Goal: Complete application form

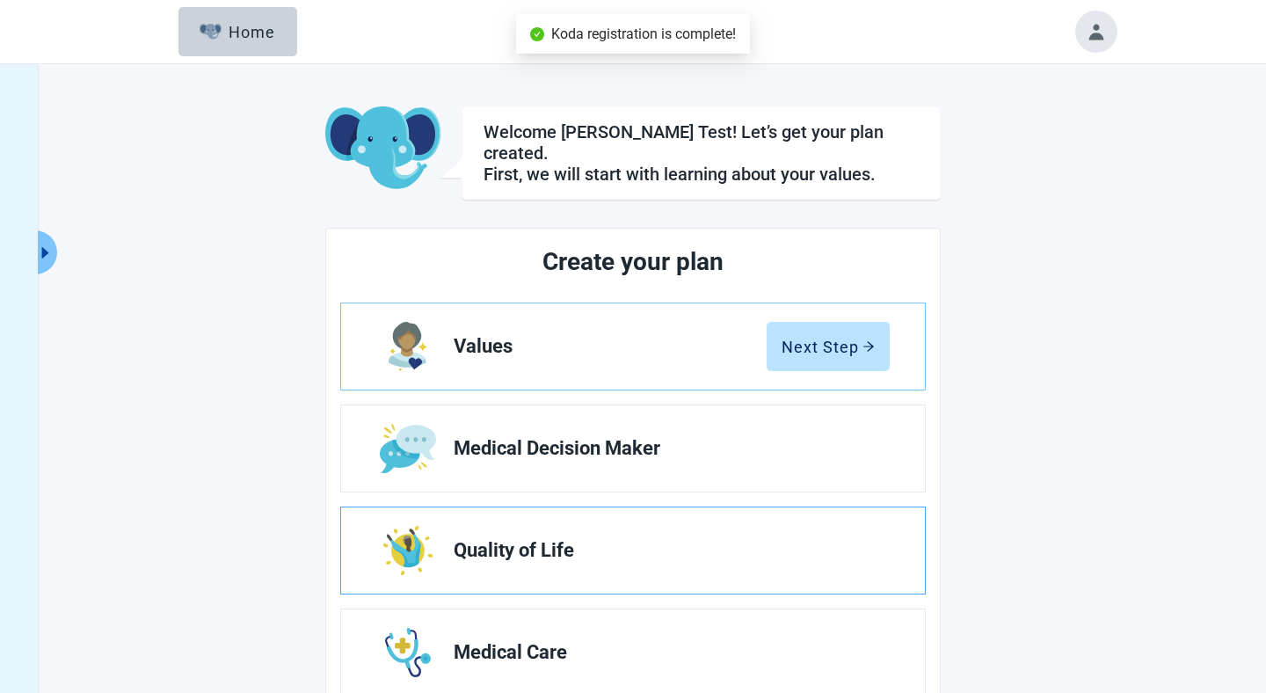
scroll to position [162, 0]
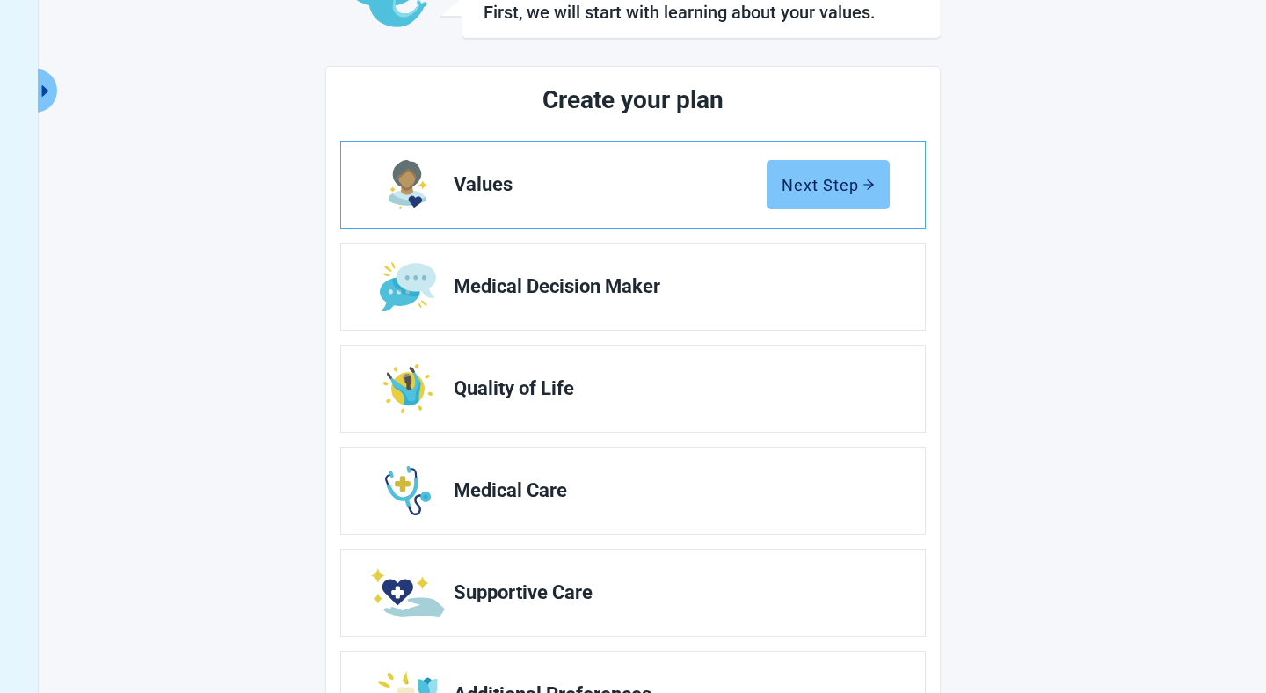
click at [821, 164] on button "Next Step" at bounding box center [828, 184] width 123 height 49
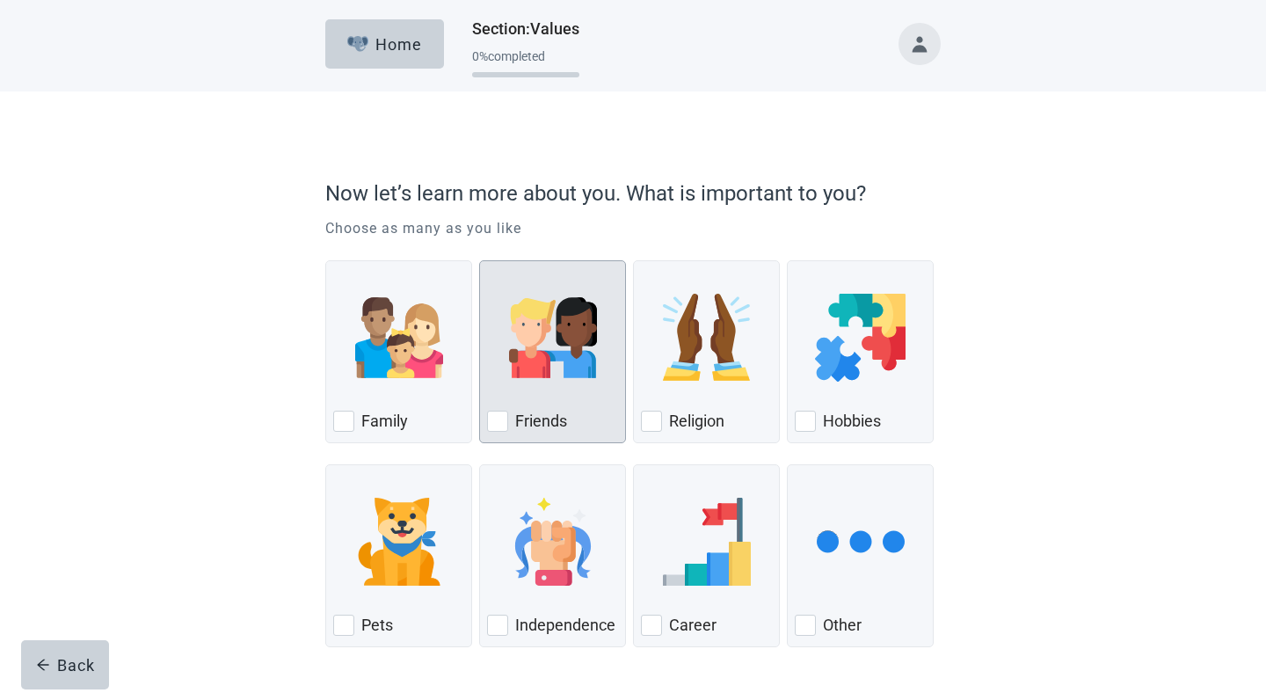
click at [538, 339] on img "Friends, checkbox, not checked" at bounding box center [553, 338] width 88 height 88
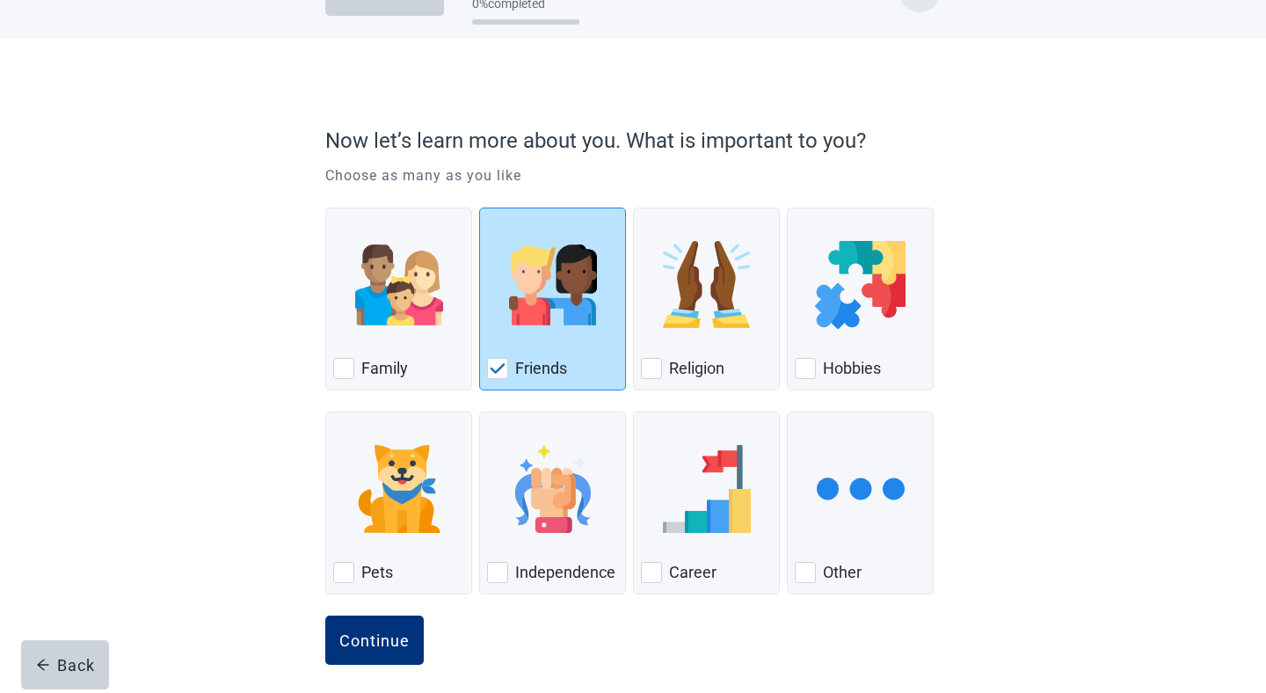
scroll to position [63, 0]
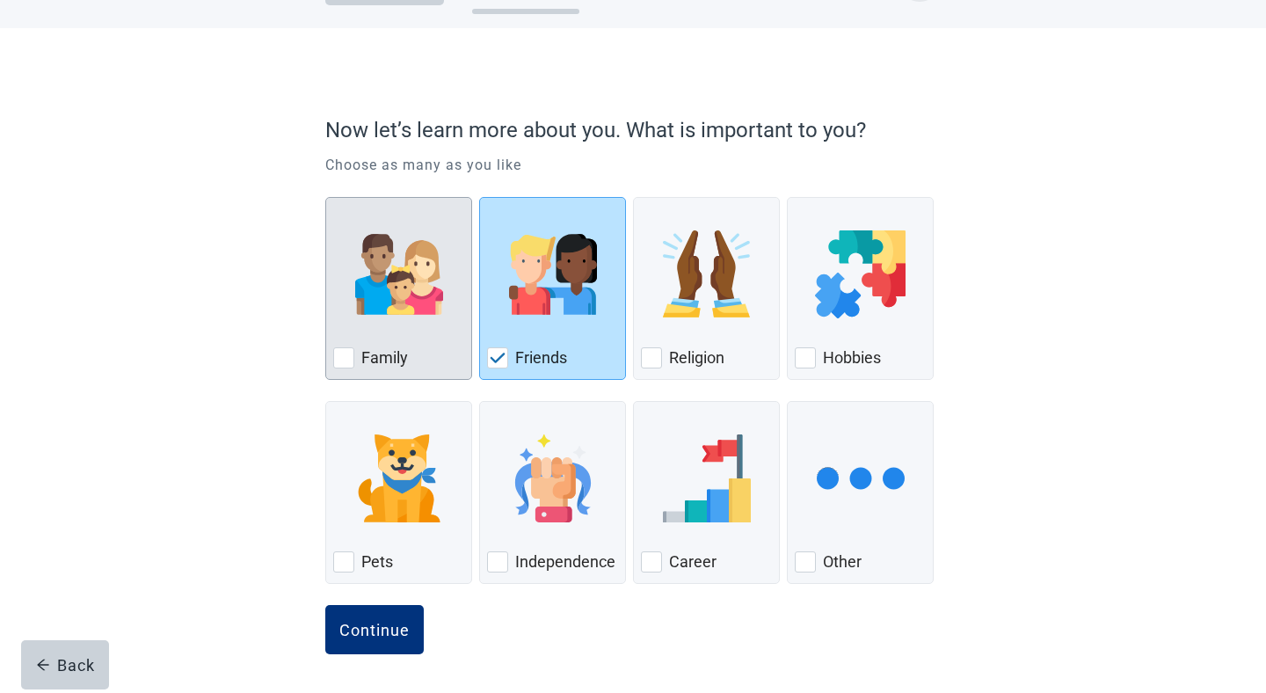
click at [409, 318] on img "Family, checkbox, not checked" at bounding box center [399, 274] width 88 height 88
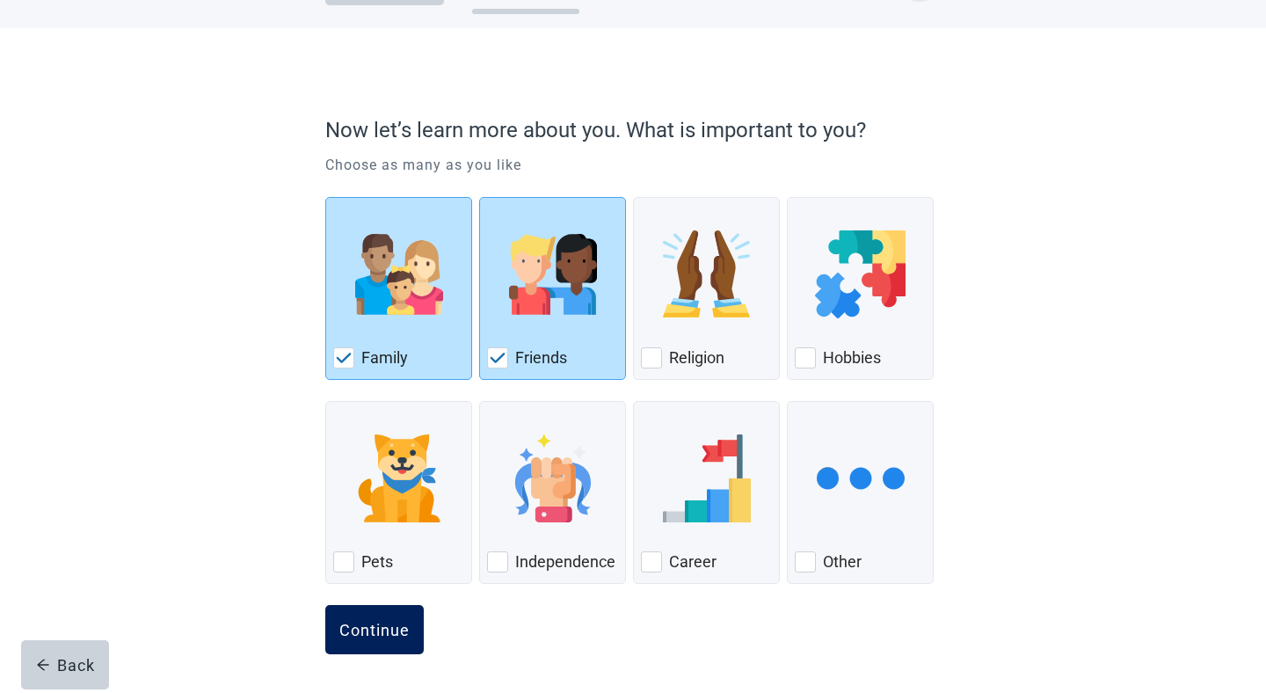
click at [390, 630] on div "Continue" at bounding box center [374, 630] width 70 height 18
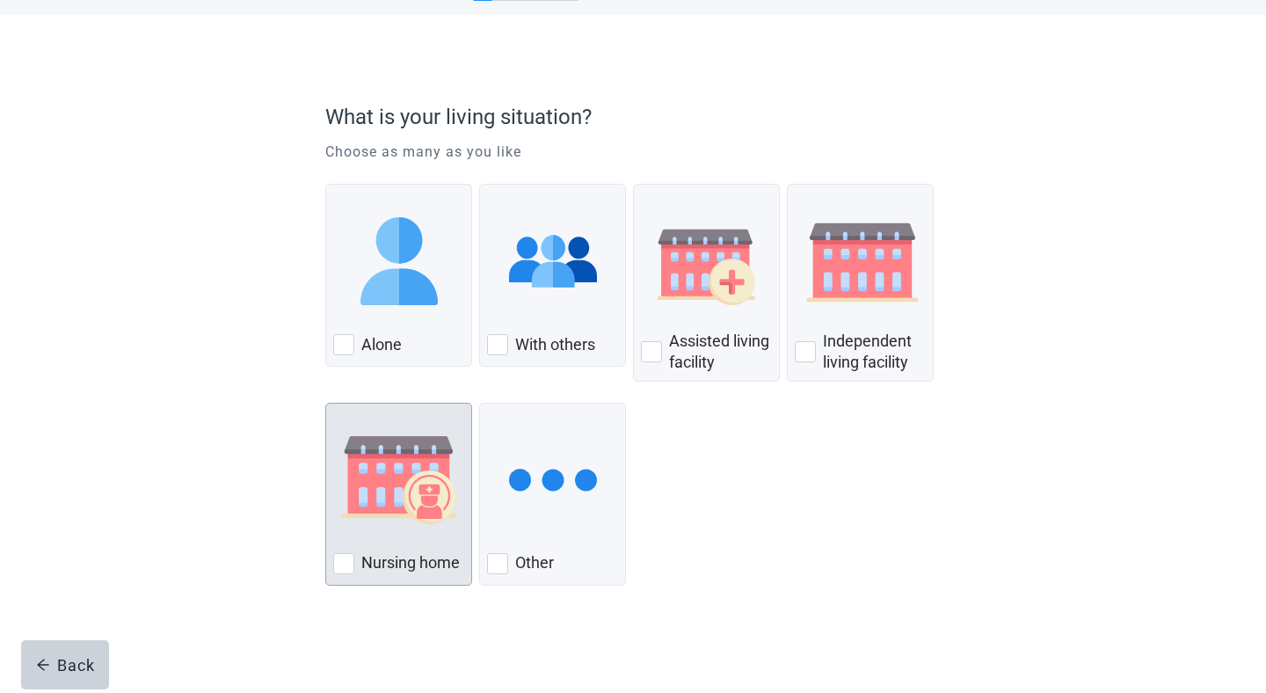
scroll to position [77, 0]
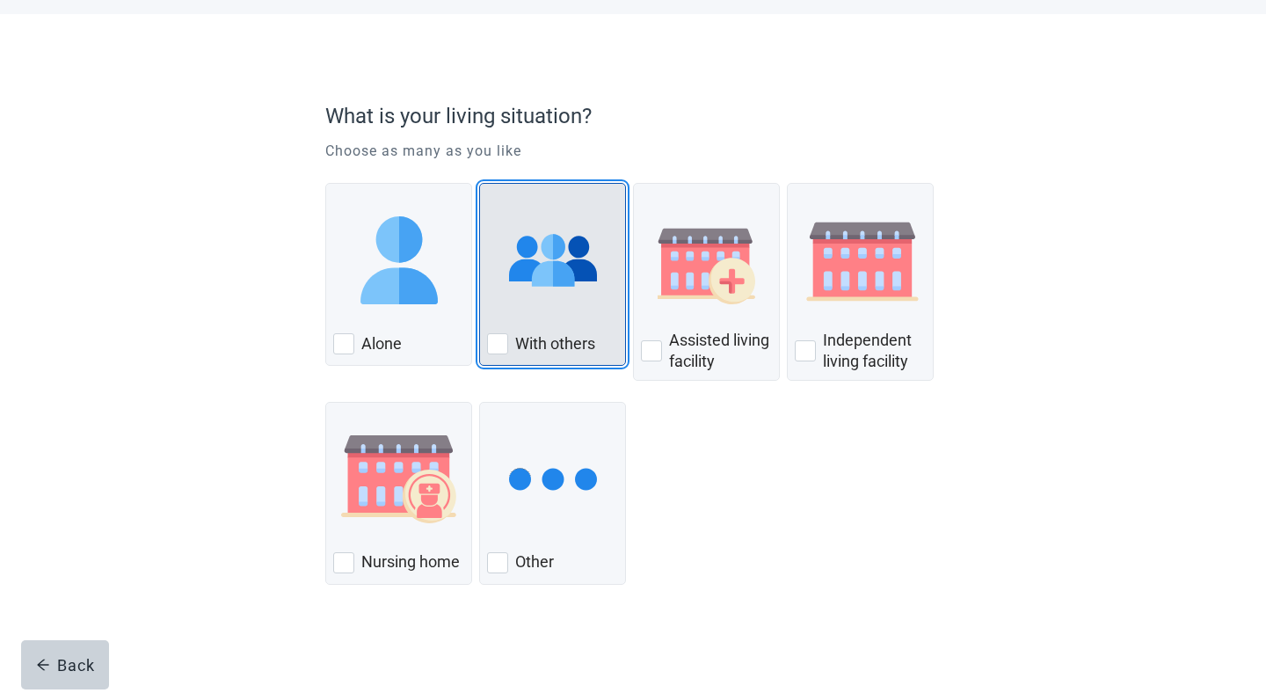
click at [592, 296] on img "With Others, checkbox, not checked" at bounding box center [553, 260] width 88 height 88
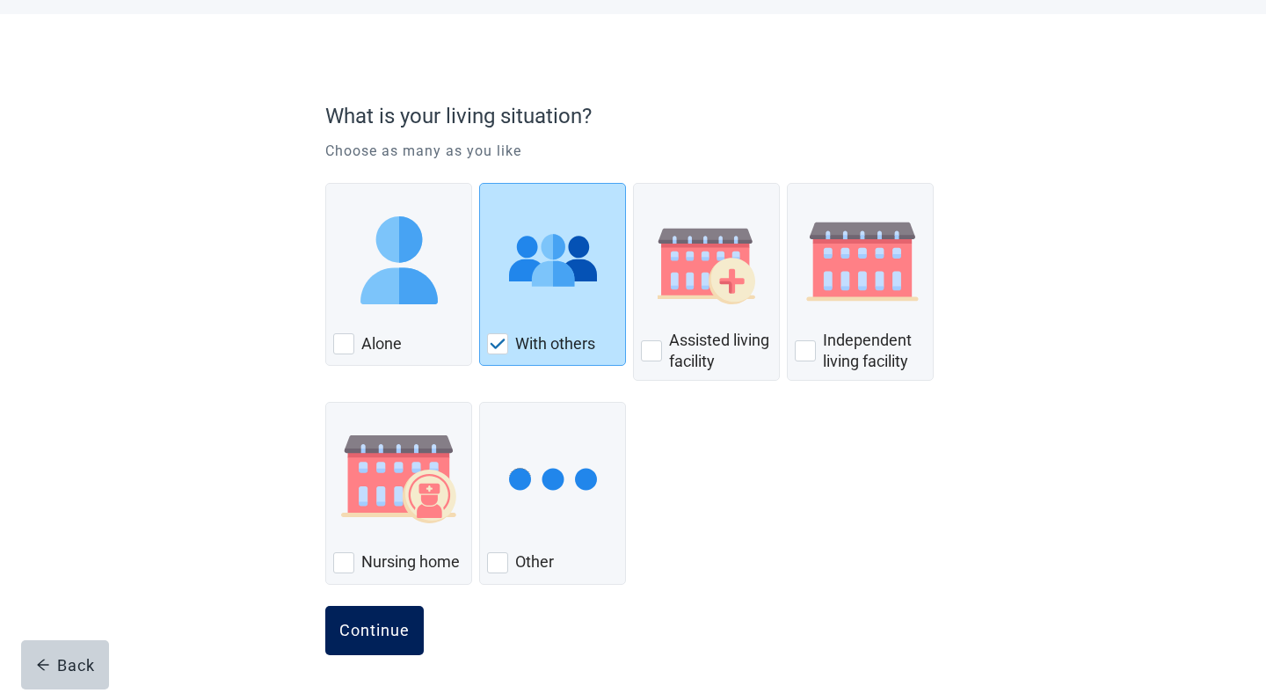
click at [384, 643] on button "Continue" at bounding box center [374, 630] width 99 height 49
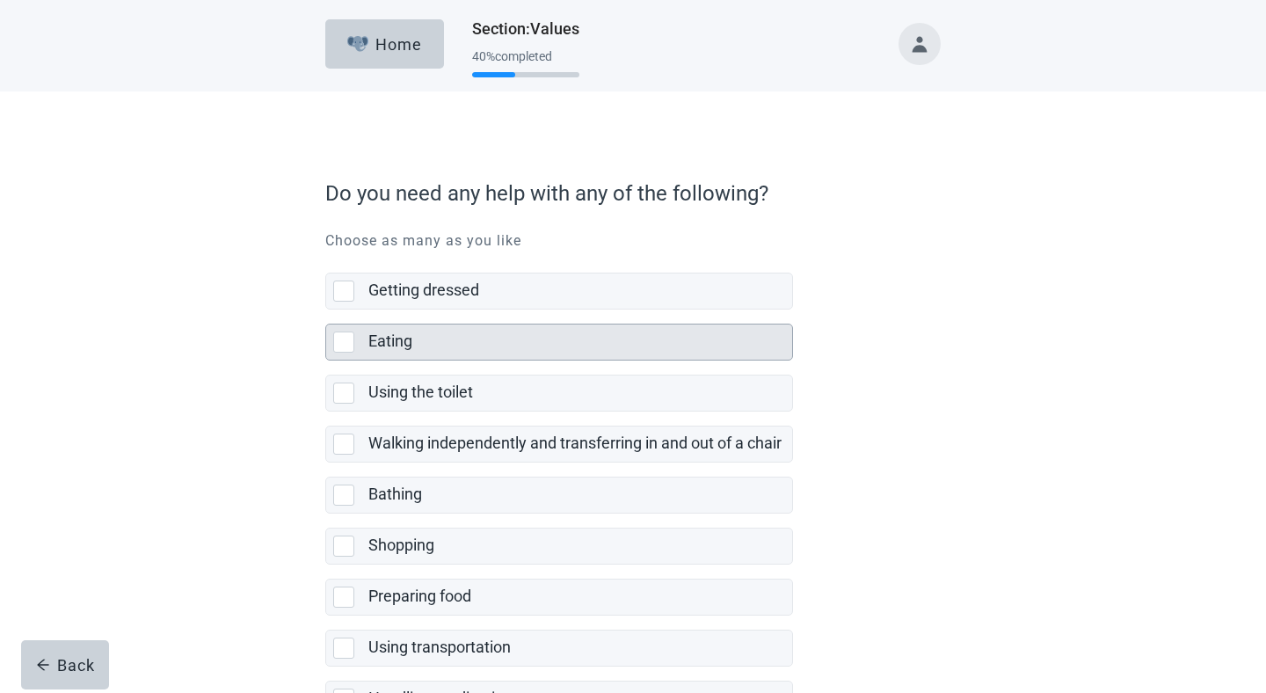
click at [410, 347] on label "Eating" at bounding box center [391, 341] width 44 height 18
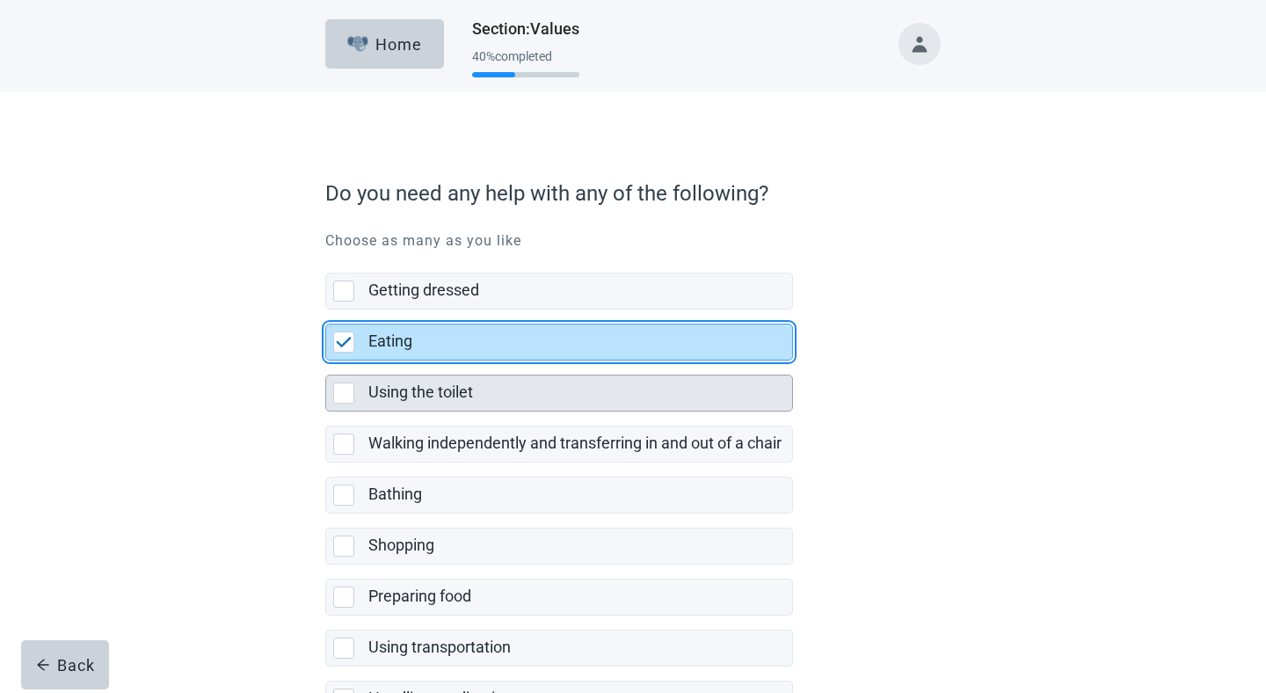
click at [417, 398] on label "Using the toilet" at bounding box center [421, 392] width 105 height 18
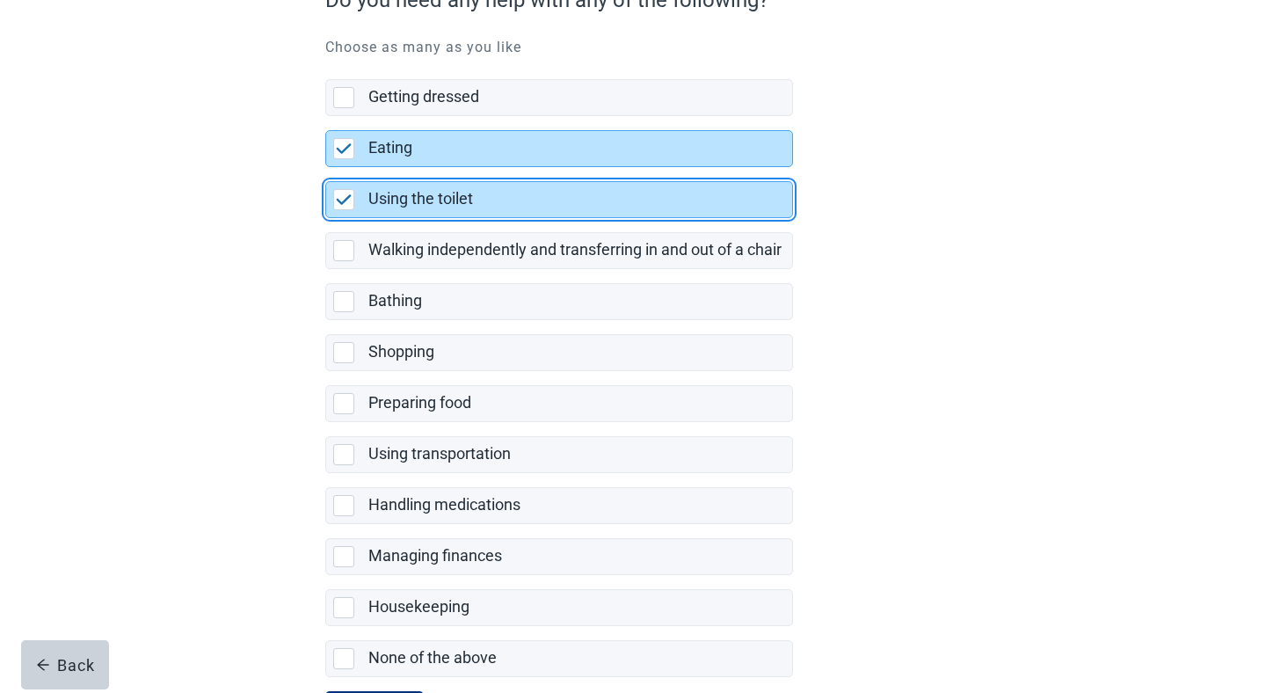
scroll to position [280, 0]
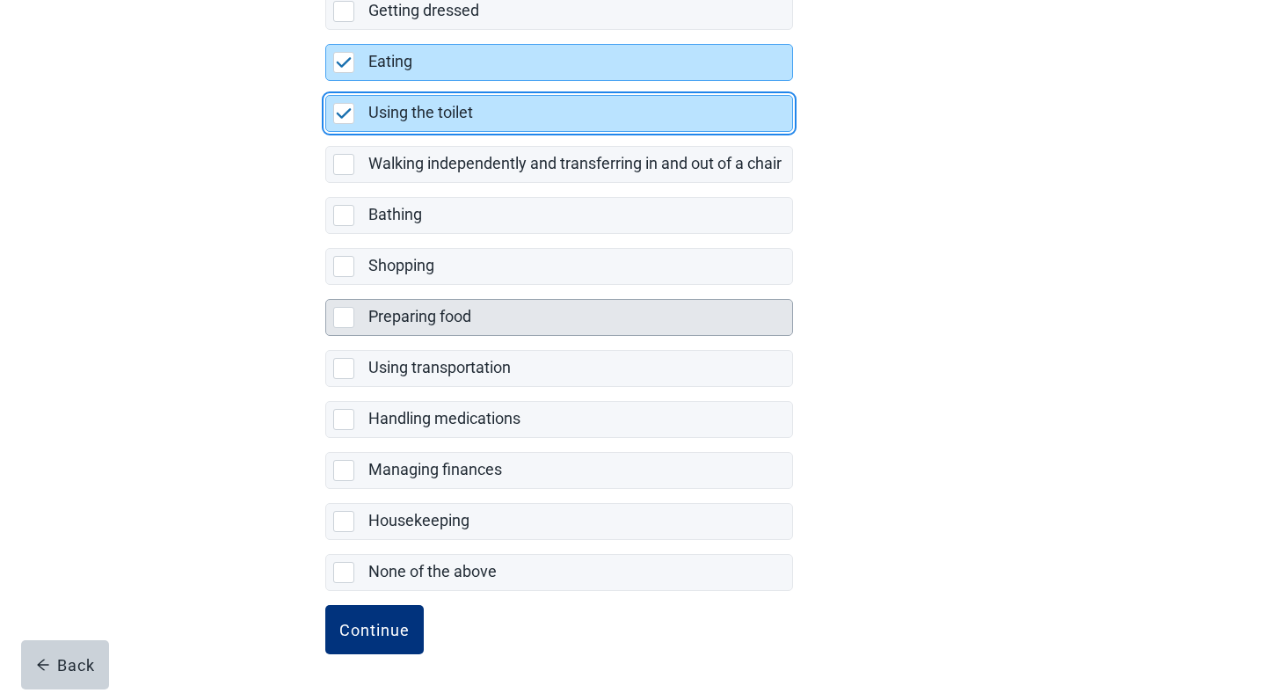
click at [423, 323] on label "Preparing food" at bounding box center [420, 316] width 103 height 18
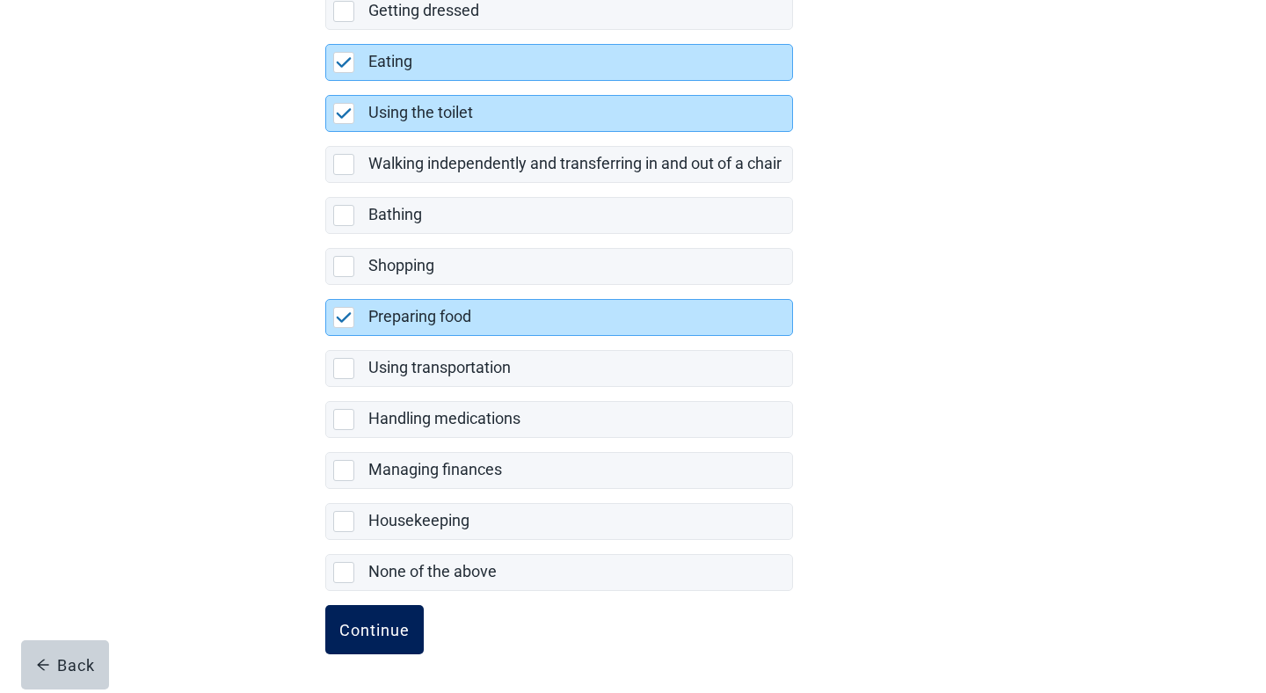
click at [370, 628] on div "Continue" at bounding box center [374, 630] width 70 height 18
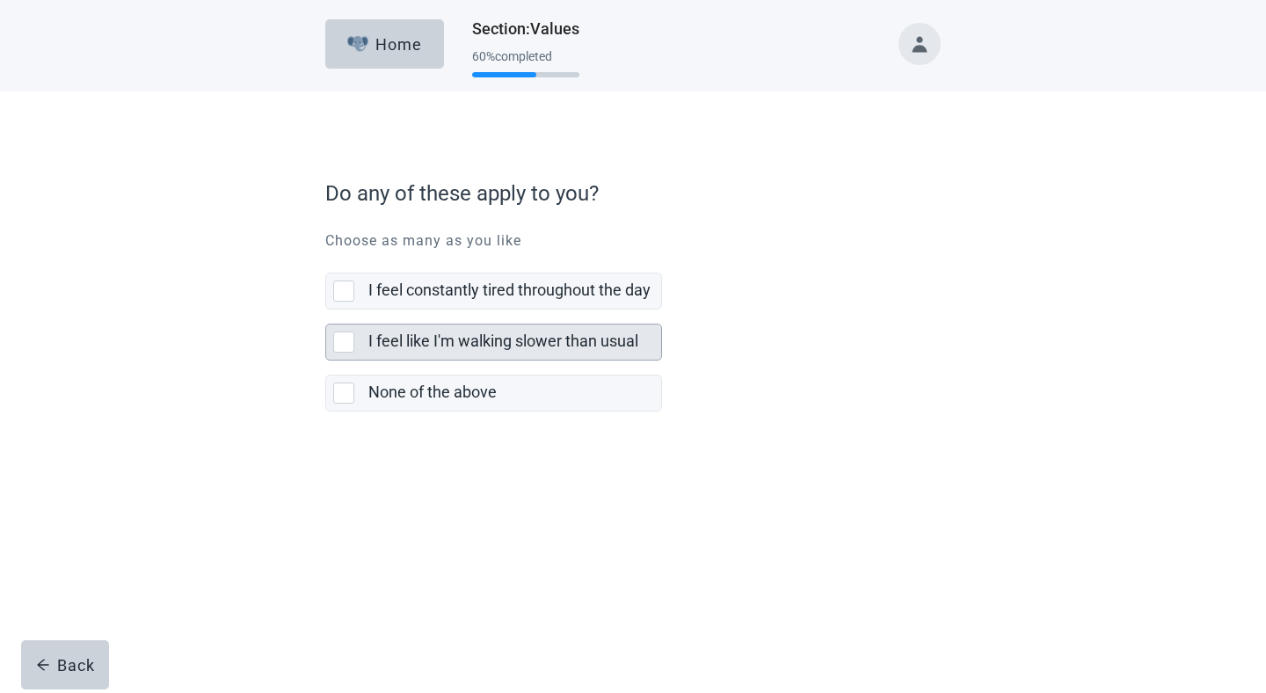
click at [457, 348] on label "I feel like I'm walking slower than usual" at bounding box center [504, 341] width 270 height 18
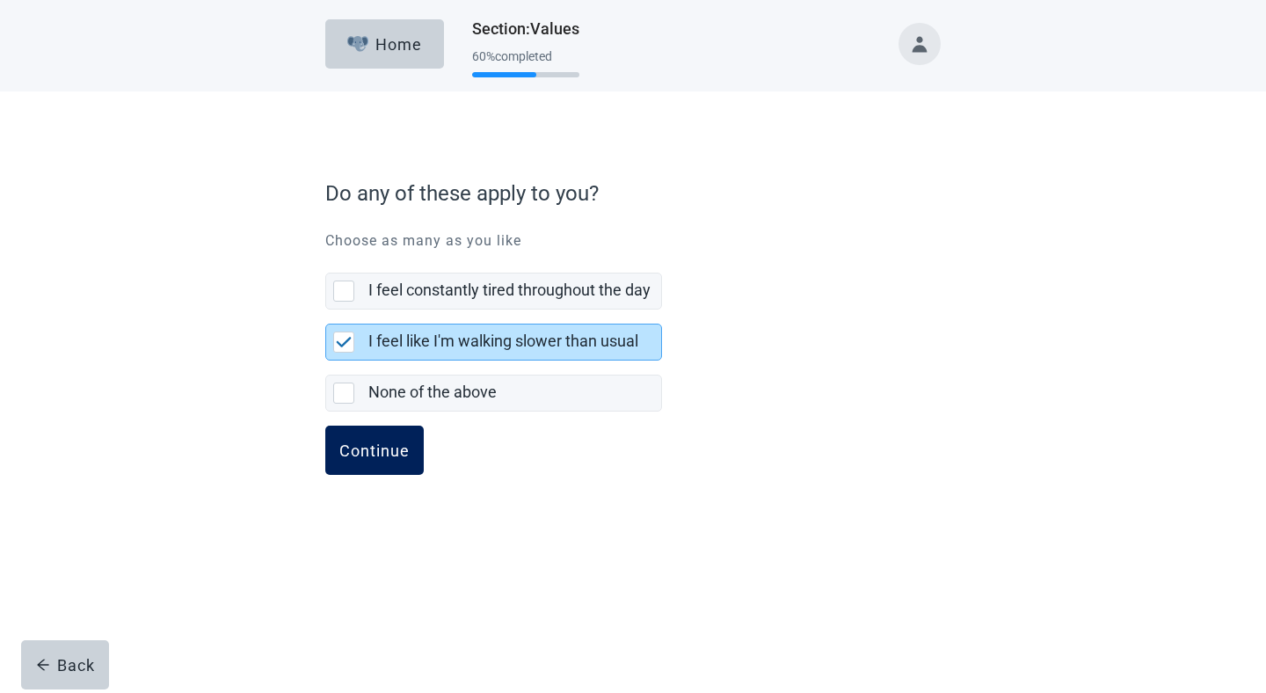
click at [412, 436] on button "Continue" at bounding box center [374, 450] width 99 height 49
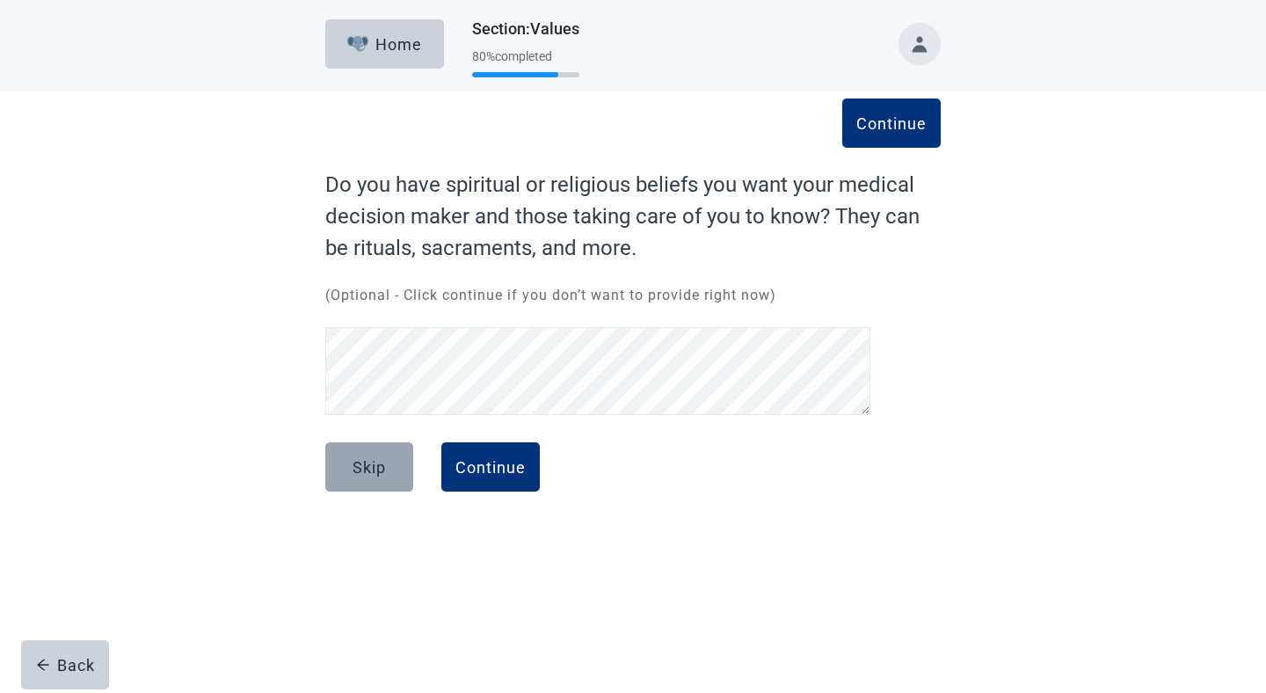
click at [354, 463] on div "Skip" at bounding box center [369, 467] width 33 height 18
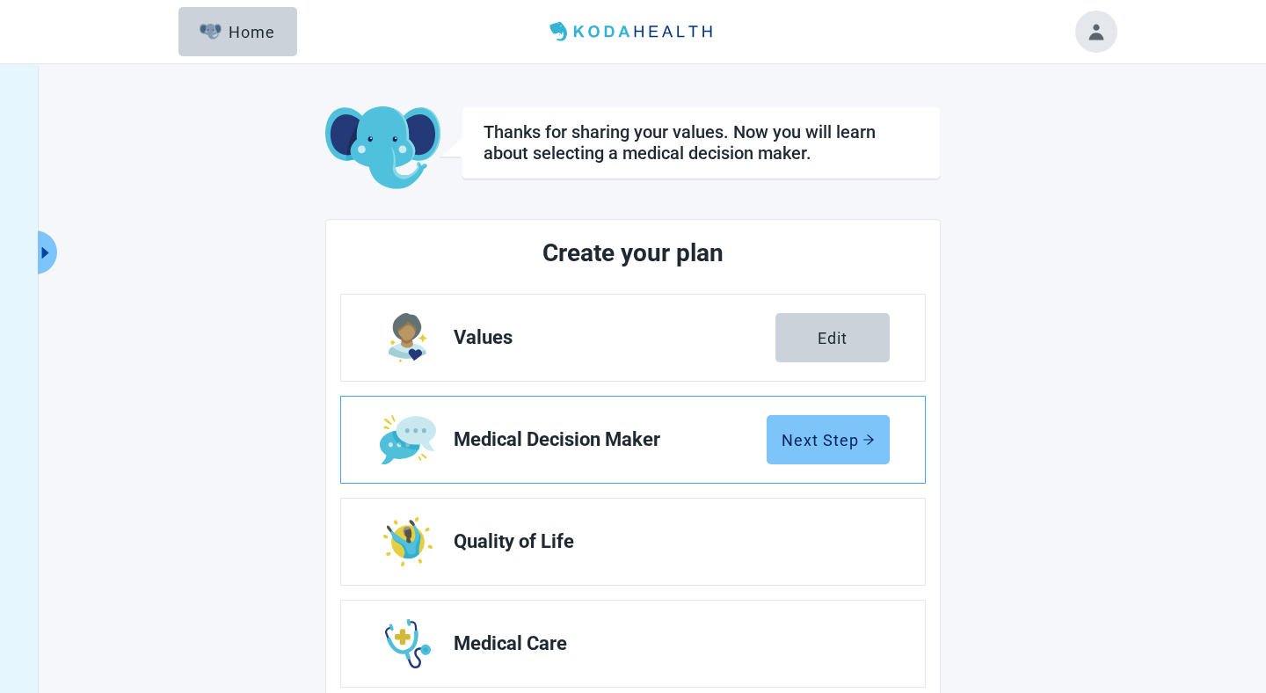
click at [811, 443] on div "Next Step" at bounding box center [828, 440] width 93 height 18
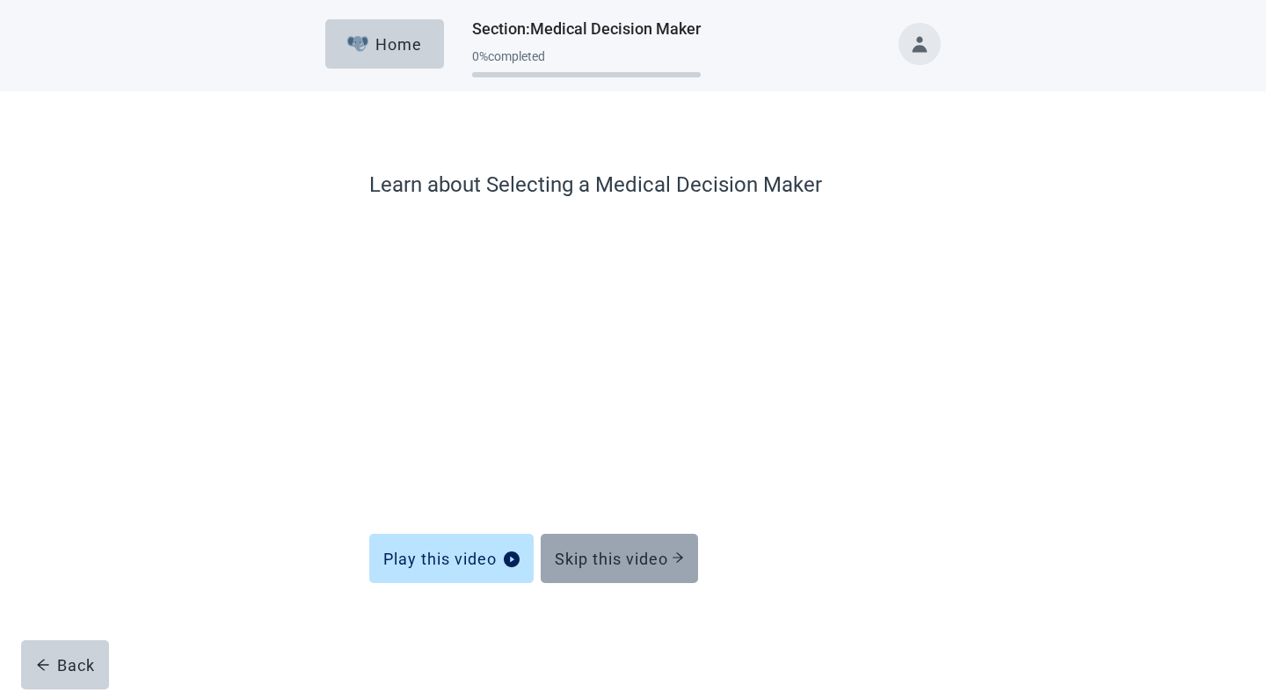
click at [599, 544] on button "Skip this video" at bounding box center [619, 558] width 157 height 49
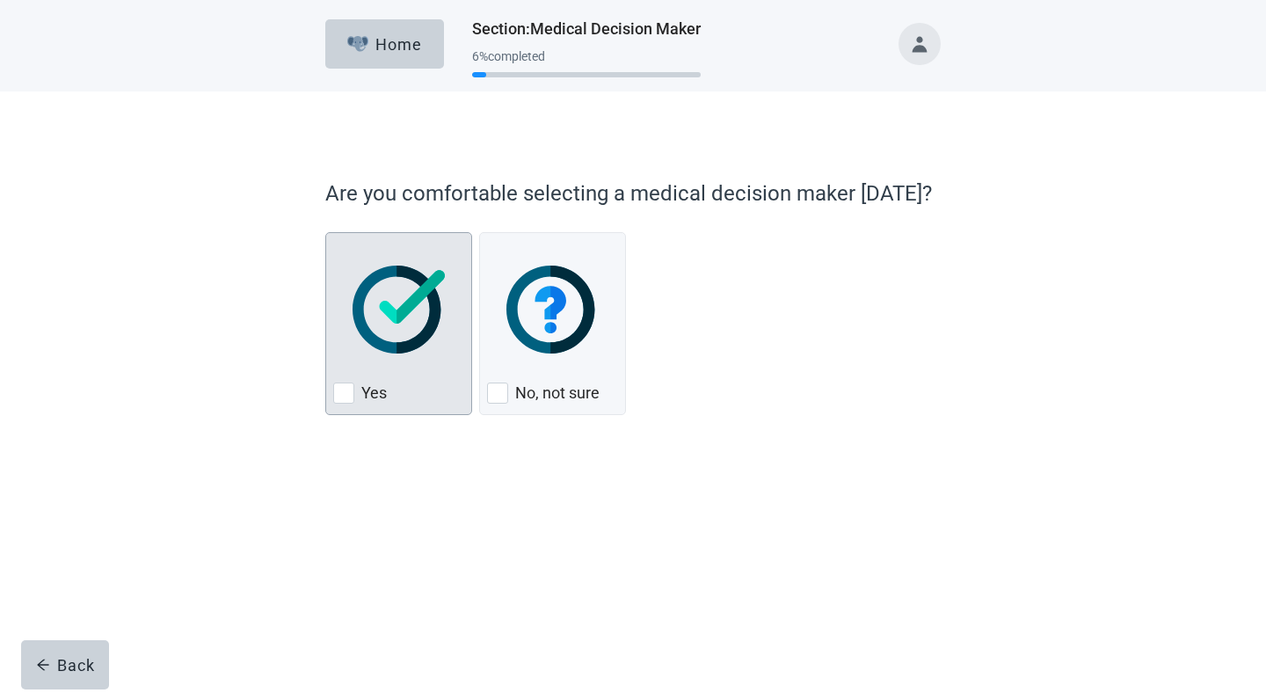
click at [412, 339] on img "Yes, checkbox, not checked" at bounding box center [399, 310] width 92 height 88
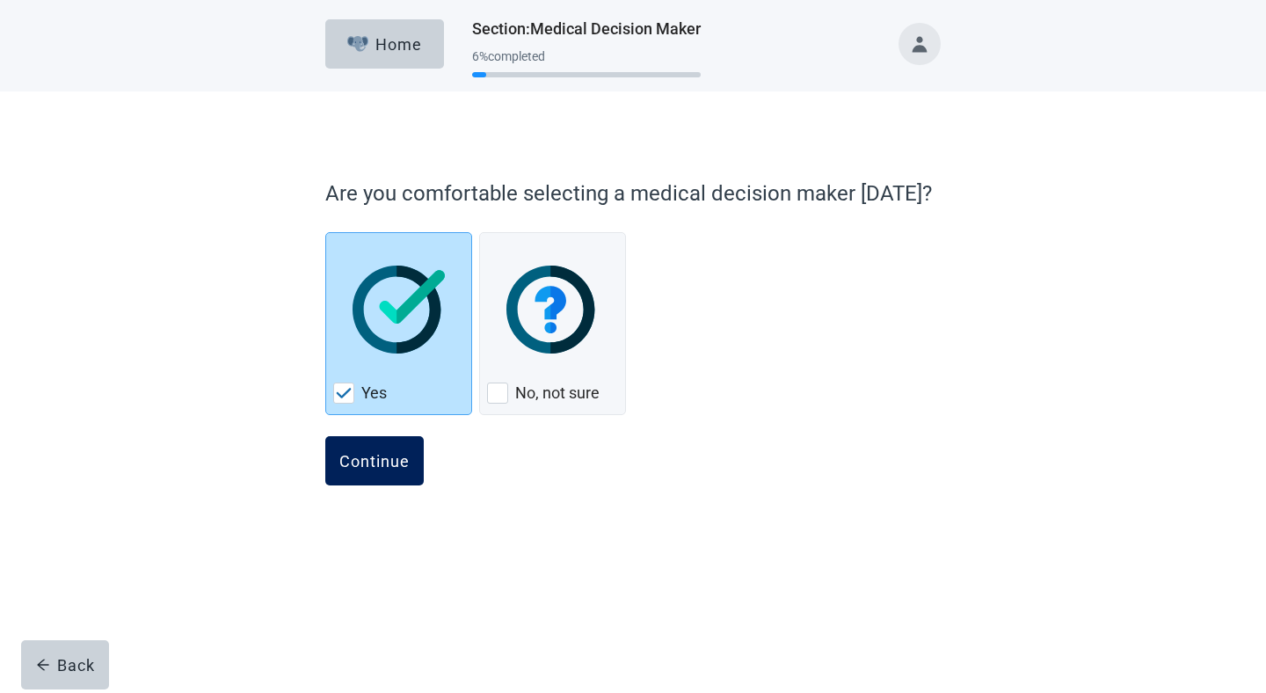
click at [396, 461] on div "Continue" at bounding box center [374, 461] width 70 height 18
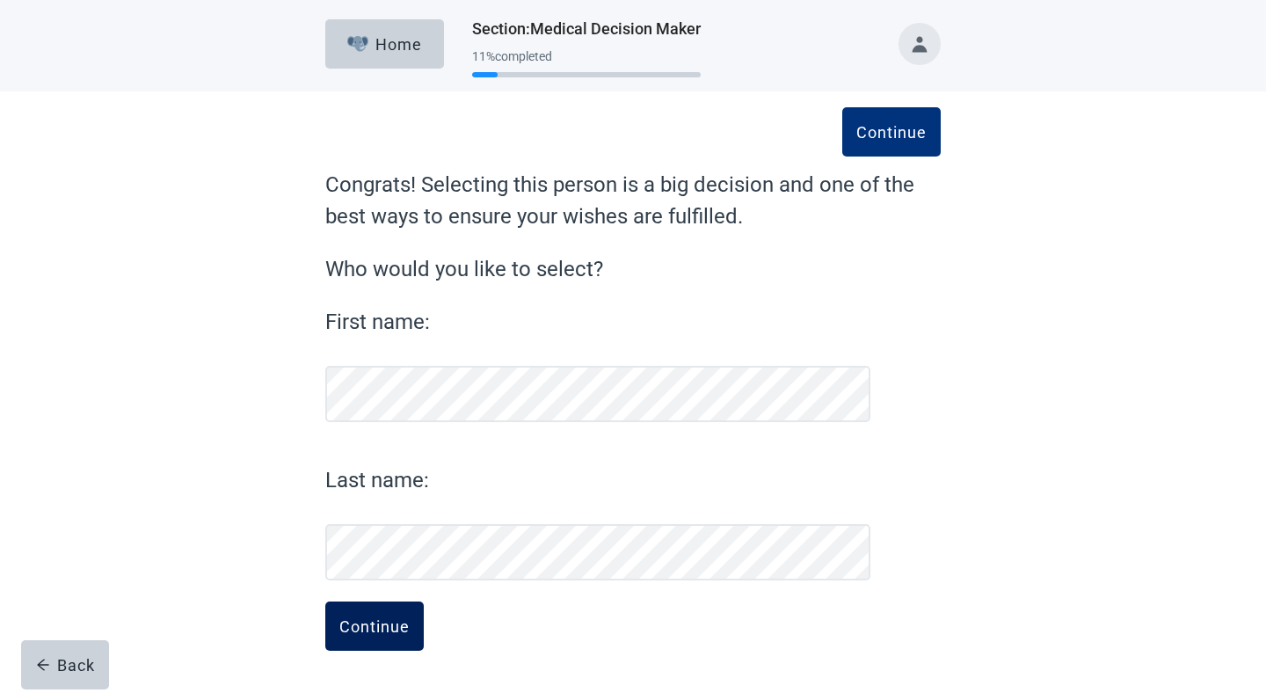
click at [354, 628] on div "Continue" at bounding box center [374, 626] width 70 height 18
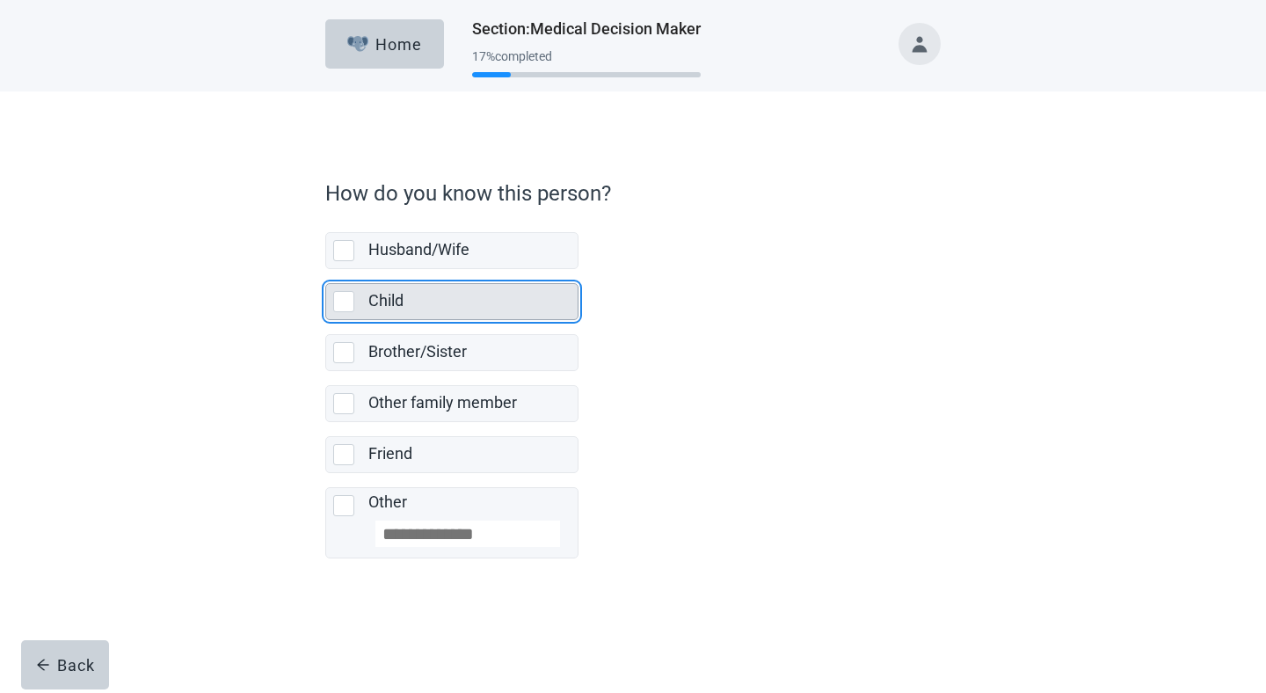
click at [427, 313] on div "Child" at bounding box center [473, 301] width 209 height 35
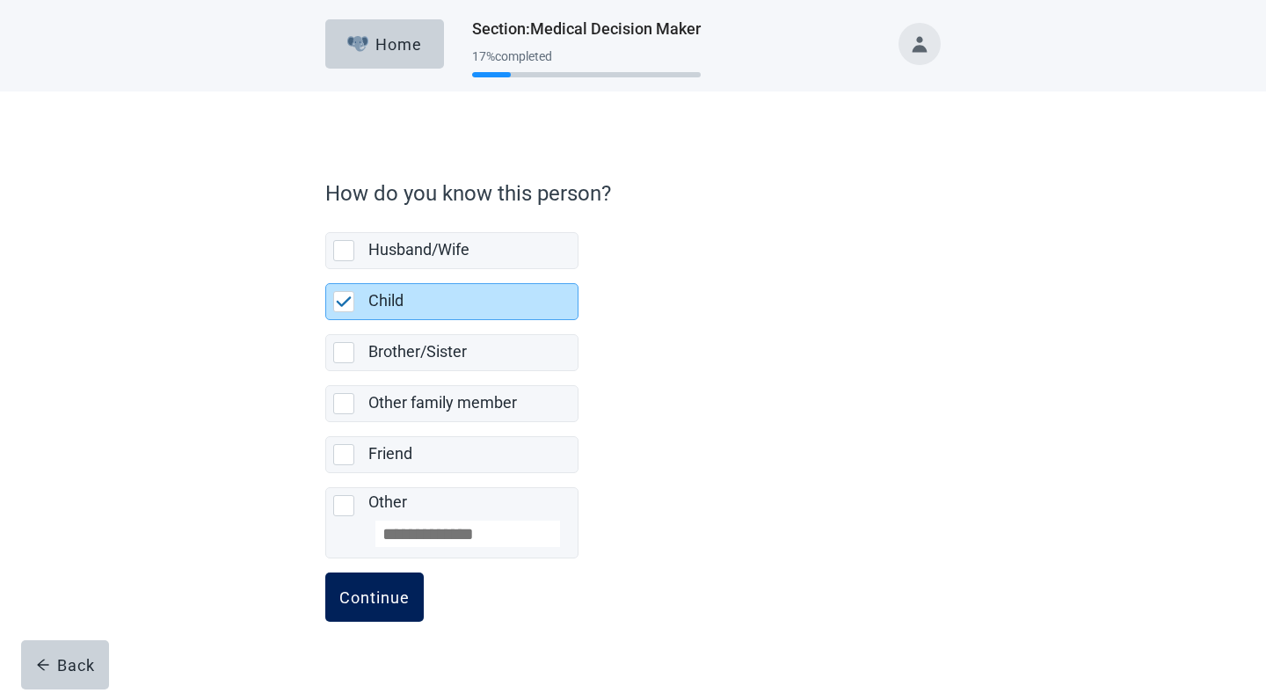
click at [381, 615] on button "Continue" at bounding box center [374, 597] width 99 height 49
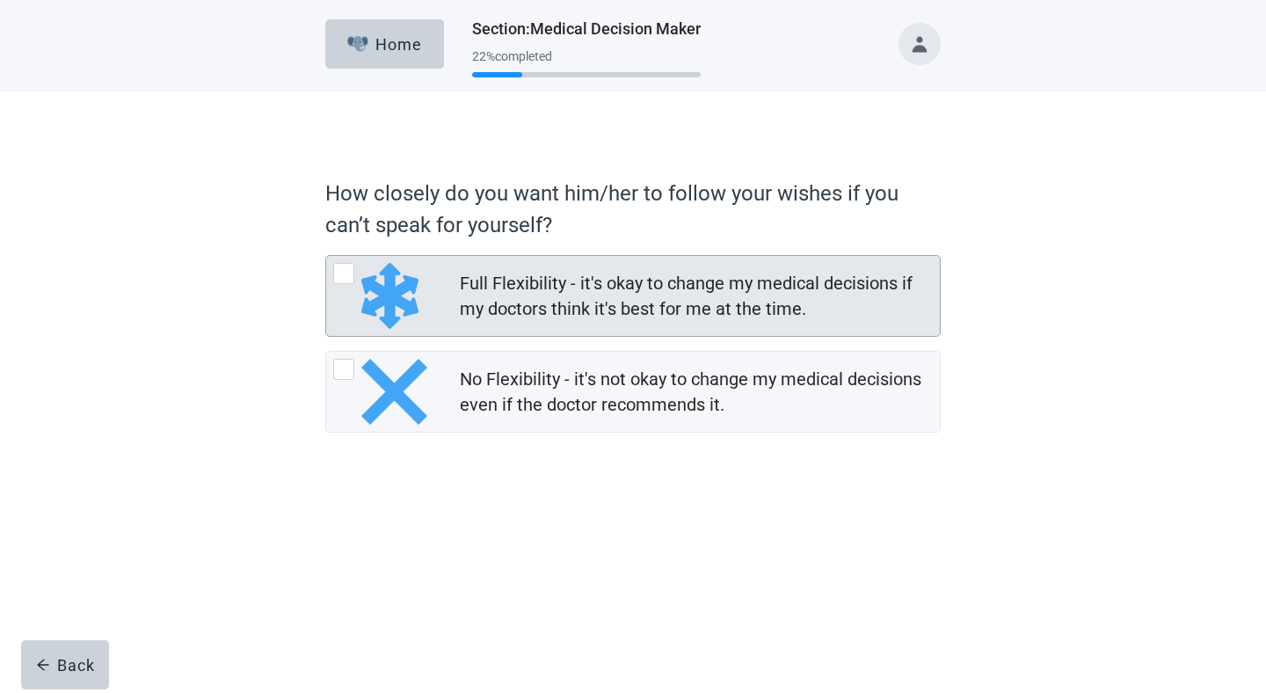
click at [485, 298] on div "Full Flexibility - it's okay to change my medical decisions if my doctors think…" at bounding box center [695, 296] width 470 height 51
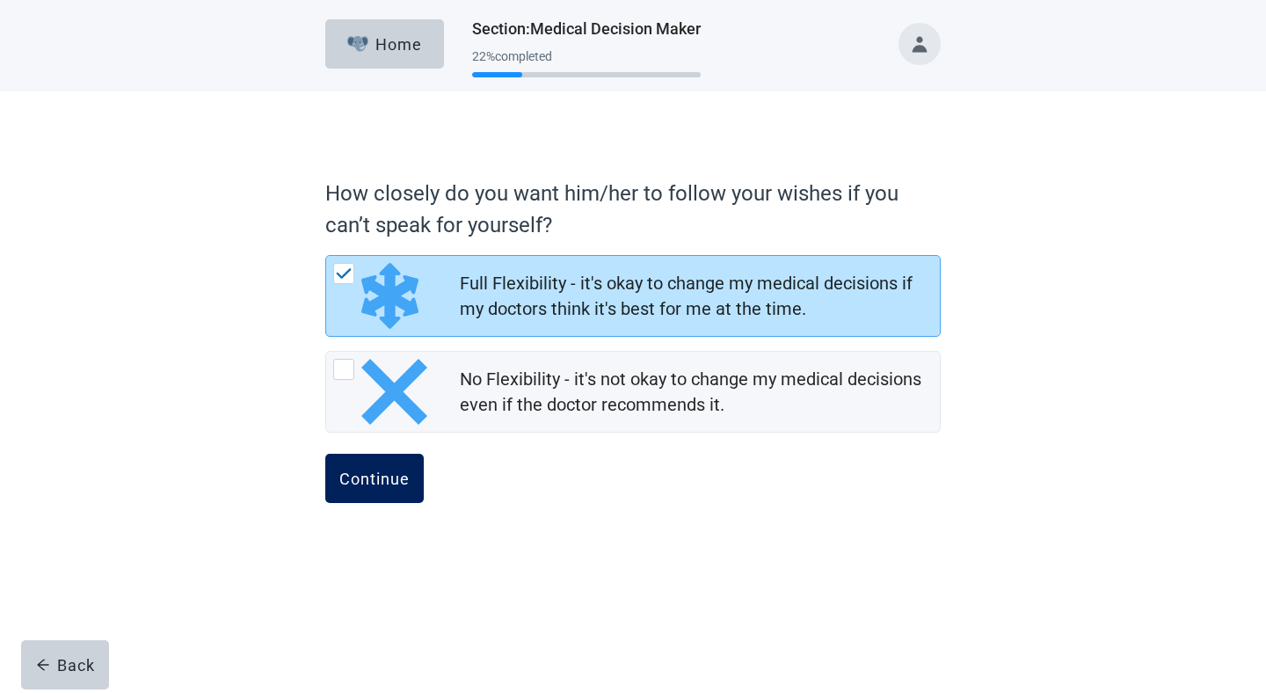
click at [397, 488] on button "Continue" at bounding box center [374, 478] width 99 height 49
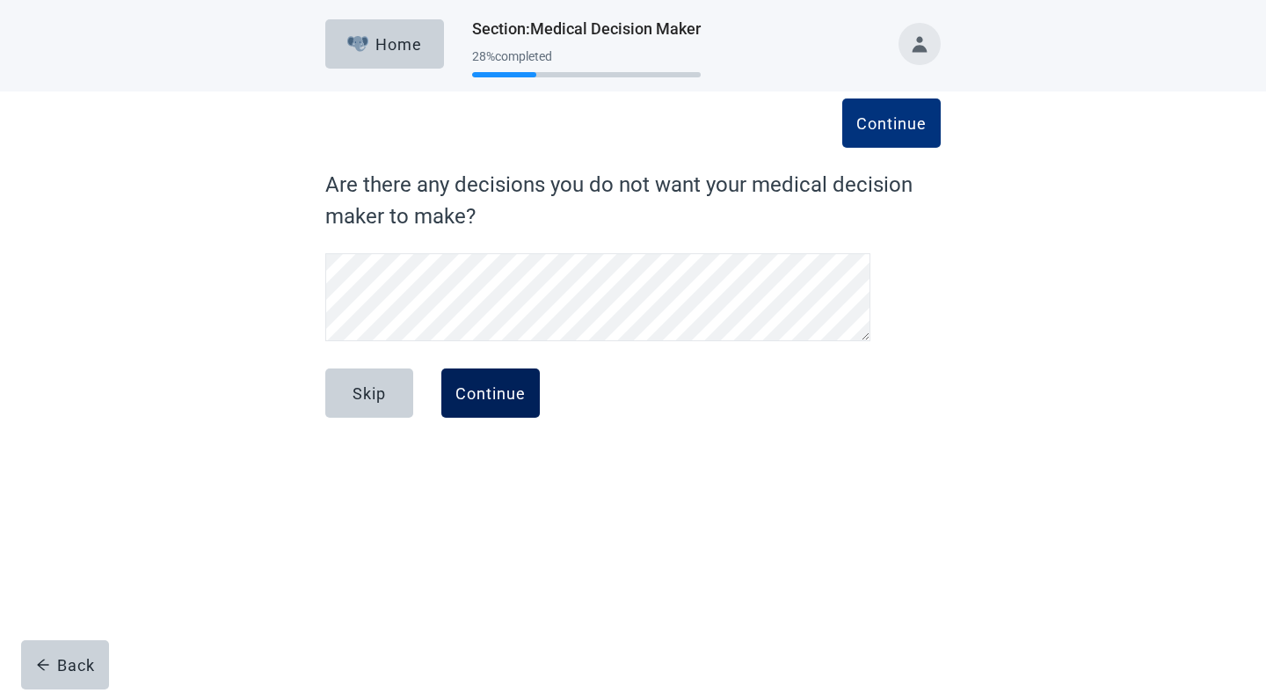
click at [459, 392] on div "Continue" at bounding box center [491, 393] width 70 height 18
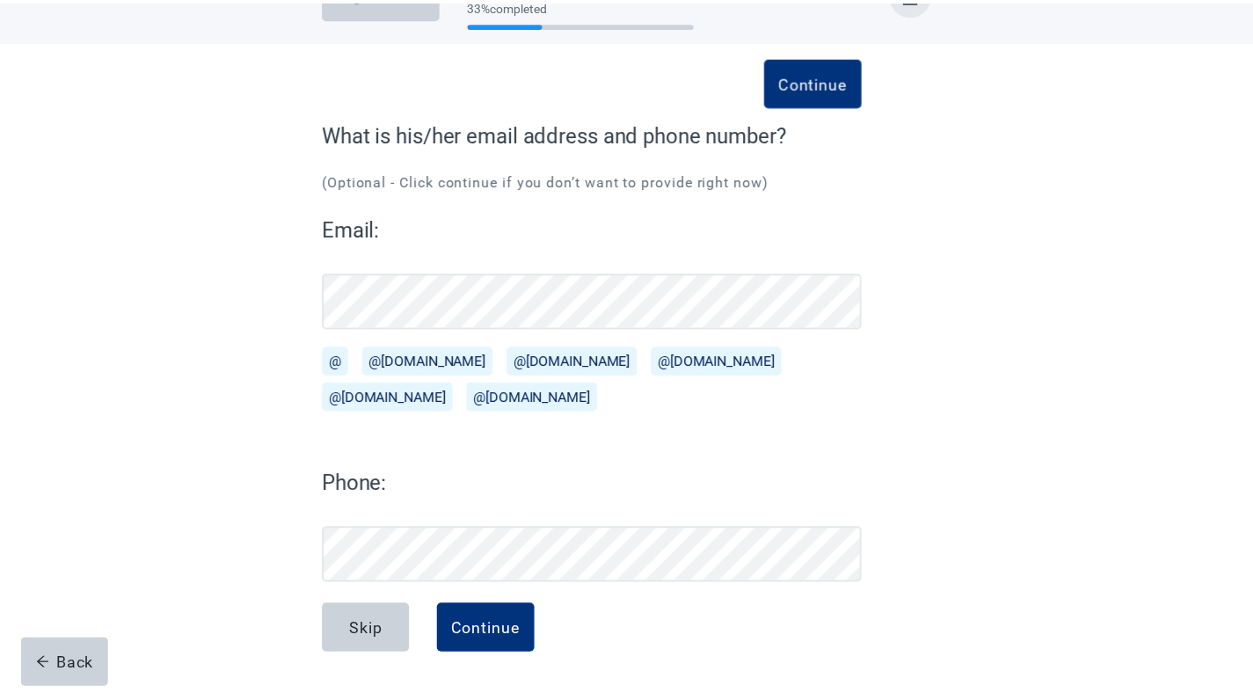
scroll to position [51, 0]
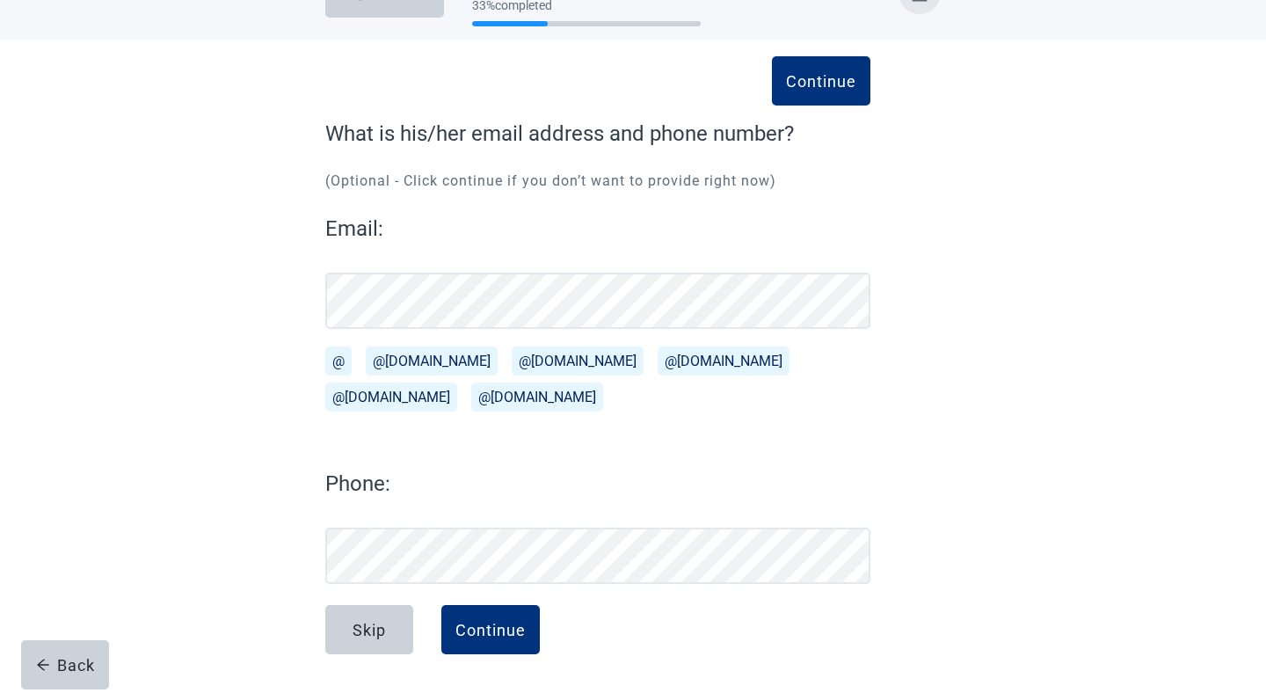
click at [426, 476] on label "Phone:" at bounding box center [597, 484] width 545 height 32
click at [493, 631] on div "Continue" at bounding box center [484, 630] width 70 height 18
